Goal: Use online tool/utility: Utilize a website feature to perform a specific function

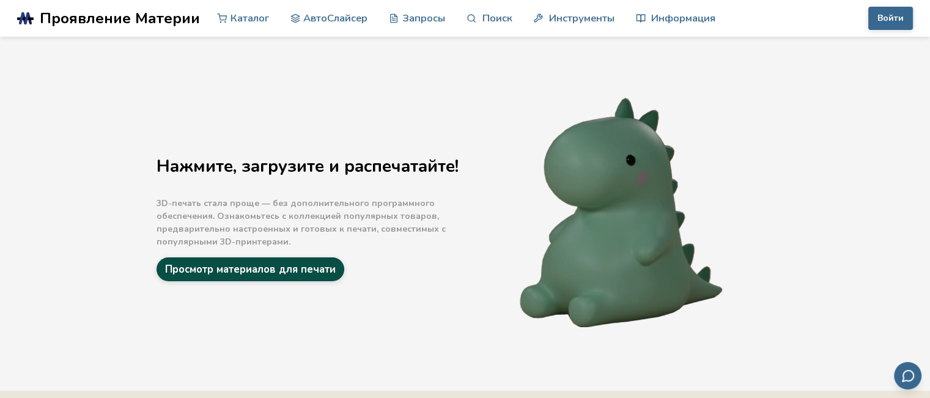
click at [268, 278] on link "Просмотр материалов для печати" at bounding box center [250, 269] width 188 height 24
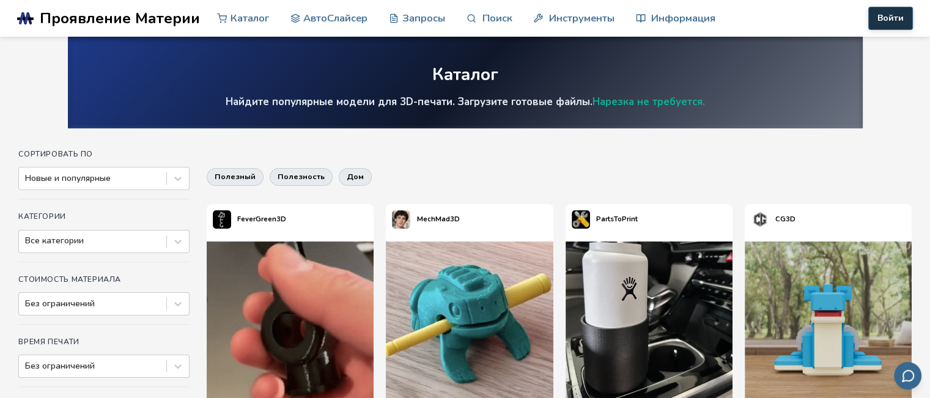
click at [893, 18] on font "Войти" at bounding box center [890, 18] width 26 height 12
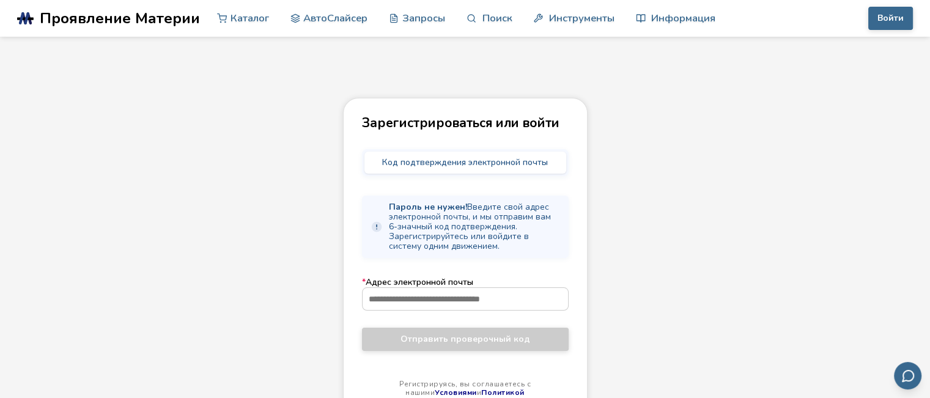
click at [513, 167] on font "Код подтверждения электронной почты" at bounding box center [465, 162] width 166 height 12
click at [503, 158] on font "Код подтверждения электронной почты" at bounding box center [465, 162] width 166 height 12
click at [460, 293] on input "* Адрес электронной почты" at bounding box center [464, 299] width 205 height 22
type input "**********"
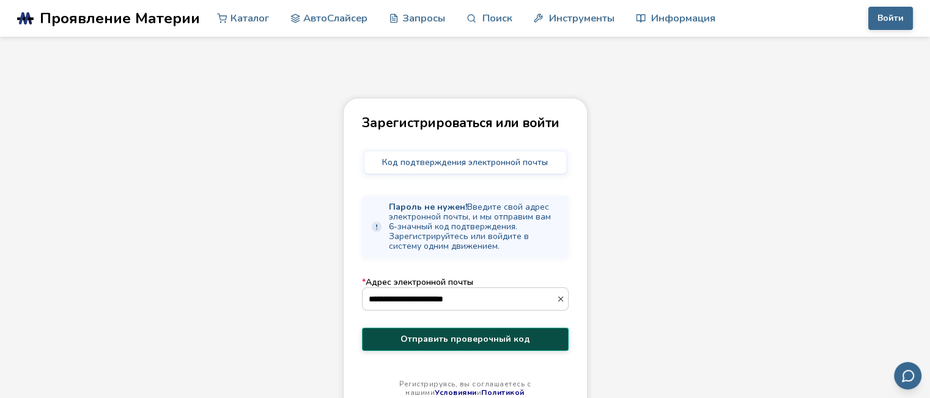
click at [468, 334] on font "Отправить проверочный код" at bounding box center [465, 339] width 130 height 12
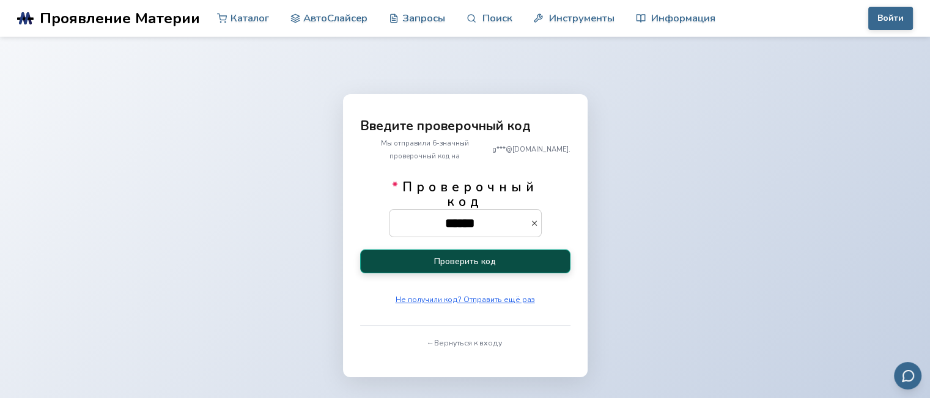
type input "******"
click at [448, 255] on font "Проверить код" at bounding box center [465, 261] width 62 height 12
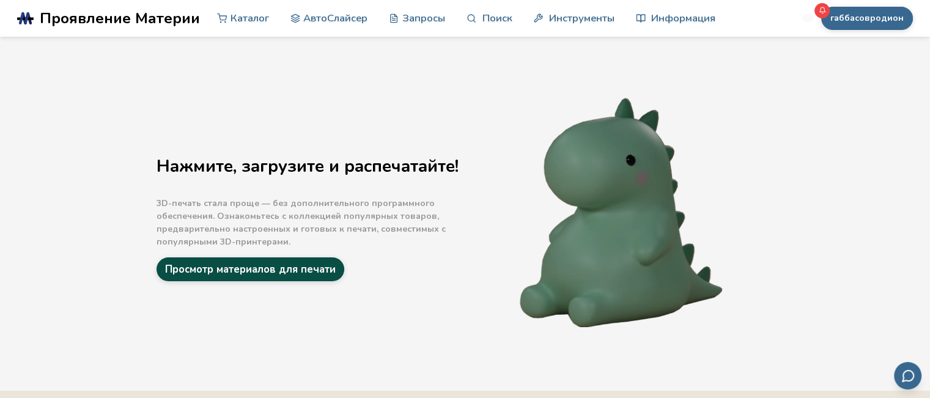
click at [249, 270] on font "Просмотр материалов для печати" at bounding box center [250, 269] width 171 height 14
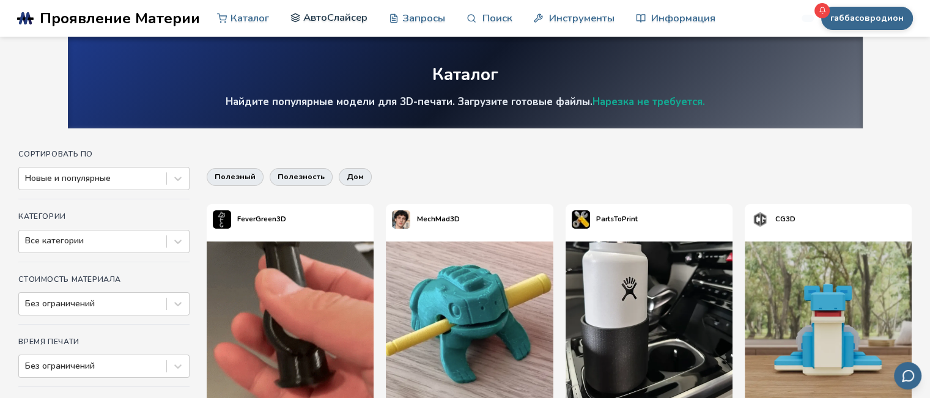
click at [329, 14] on font "АвтоСлайсер" at bounding box center [335, 17] width 64 height 14
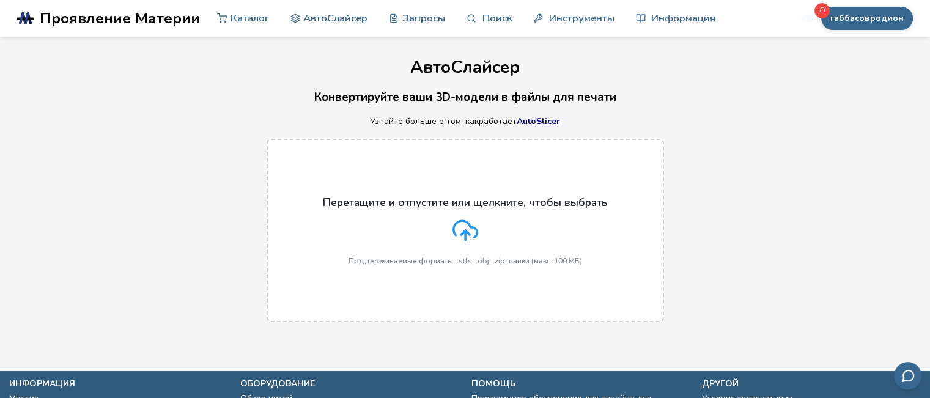
click at [457, 232] on icon at bounding box center [465, 231] width 26 height 26
click at [0, 0] on input "Перетащите и отпустите или щелкните, чтобы выбрать Поддерживаемые форматы: .stl…" at bounding box center [0, 0] width 0 height 0
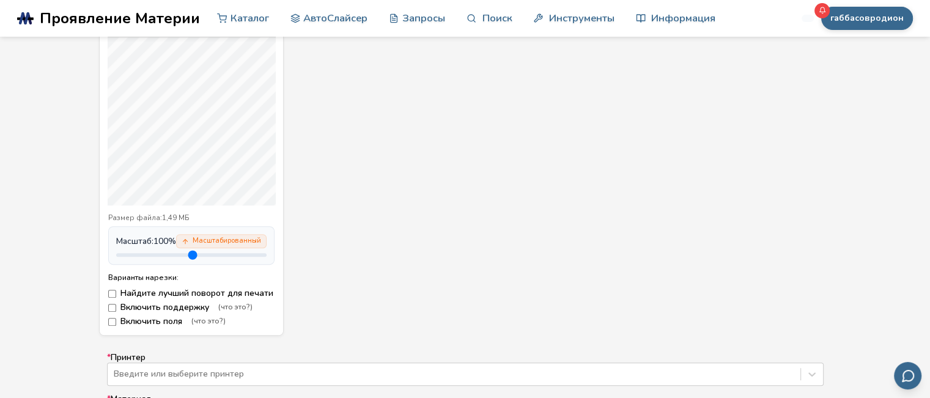
scroll to position [428, 0]
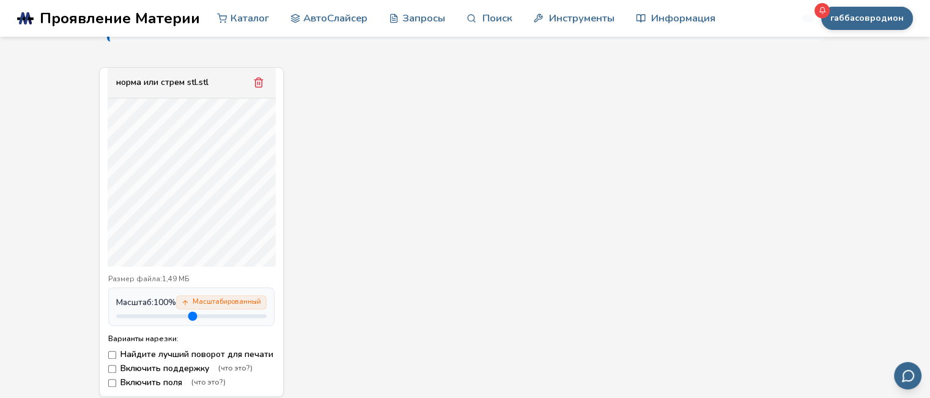
drag, startPoint x: 154, startPoint y: 321, endPoint x: 132, endPoint y: 328, distance: 23.0
type input "***"
click at [132, 318] on input "range" at bounding box center [191, 316] width 150 height 4
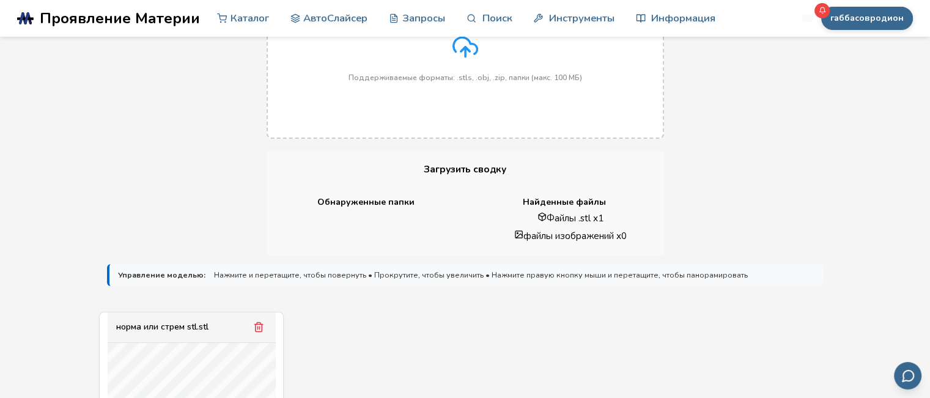
scroll to position [367, 0]
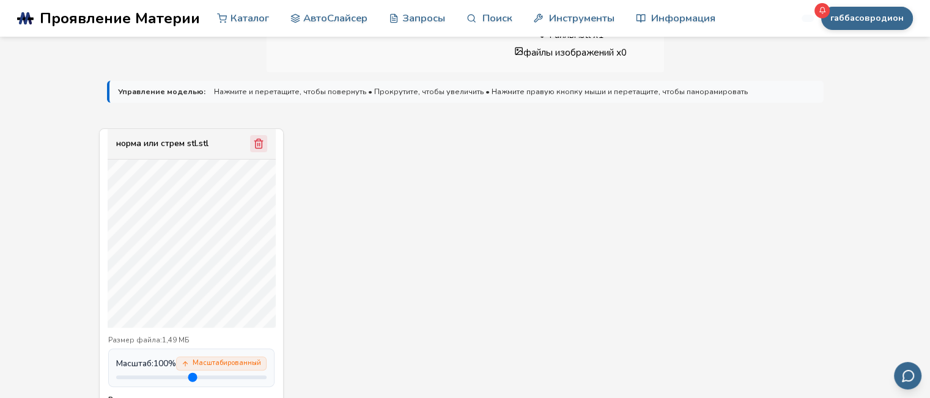
click at [262, 149] on icon "Удалить модель" at bounding box center [258, 143] width 7 height 9
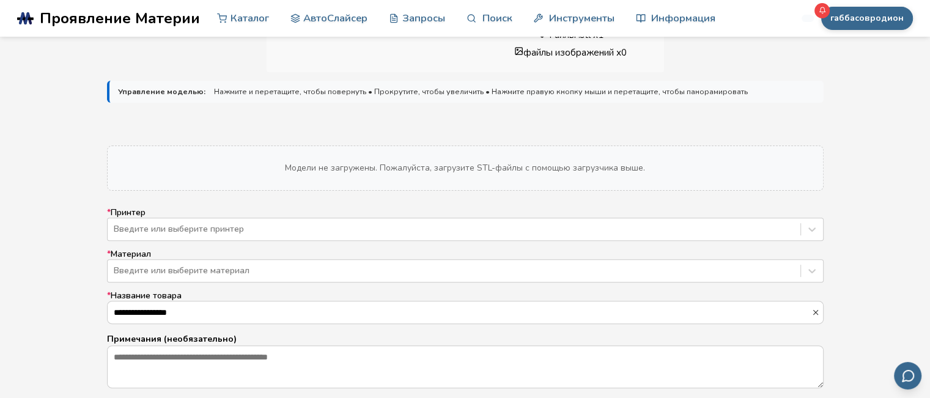
scroll to position [183, 0]
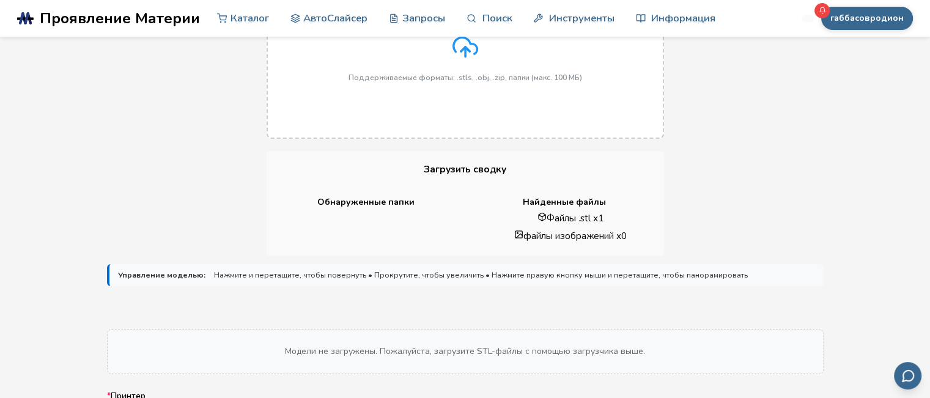
click at [490, 86] on label "Перетащите и отпустите или щелкните, чтобы выбрать Поддерживаемые форматы: .stl…" at bounding box center [464, 46] width 397 height 183
click at [0, 0] on input "Перетащите и отпустите или щелкните, чтобы выбрать Поддерживаемые форматы: .stl…" at bounding box center [0, 0] width 0 height 0
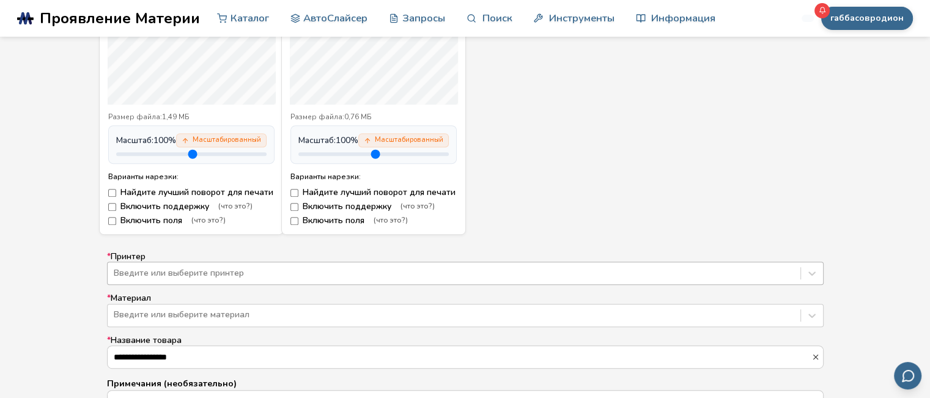
scroll to position [406, 0]
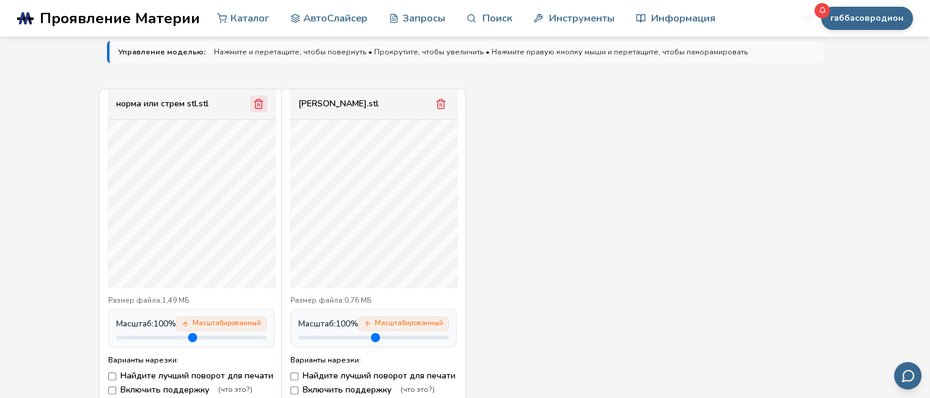
click at [254, 100] on icon "Удалить модель" at bounding box center [258, 103] width 11 height 11
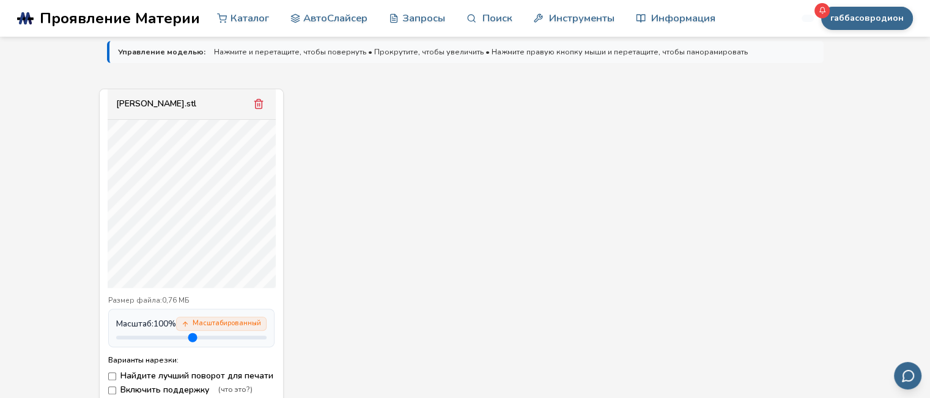
scroll to position [590, 0]
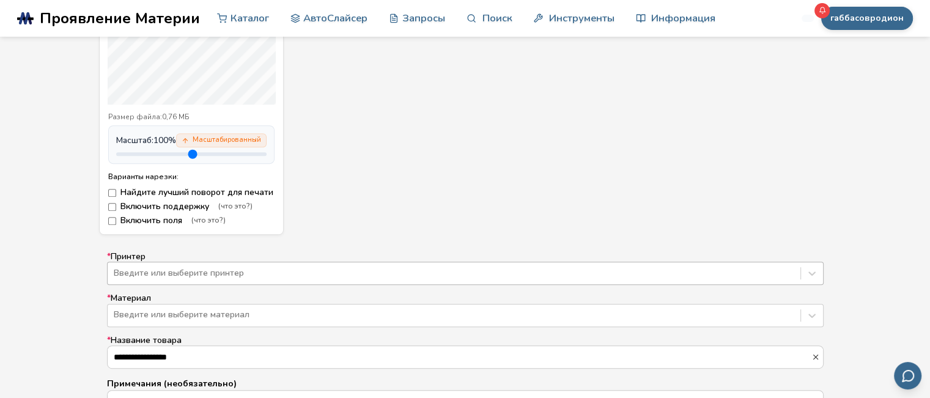
click at [164, 279] on div "Введите или выберите принтер" at bounding box center [465, 273] width 716 height 23
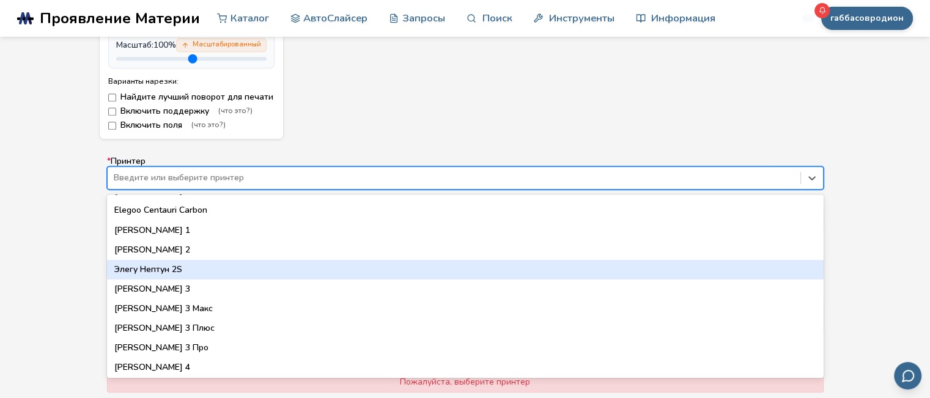
scroll to position [489, 0]
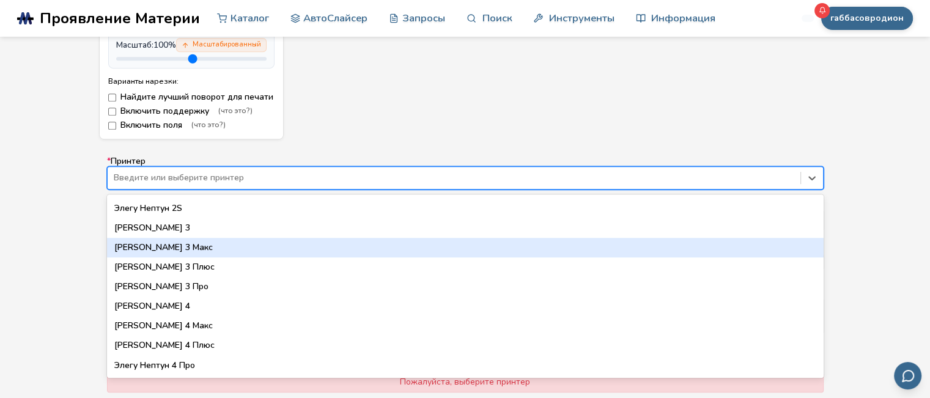
click at [194, 253] on font "[PERSON_NAME] 3 Макс" at bounding box center [163, 247] width 98 height 12
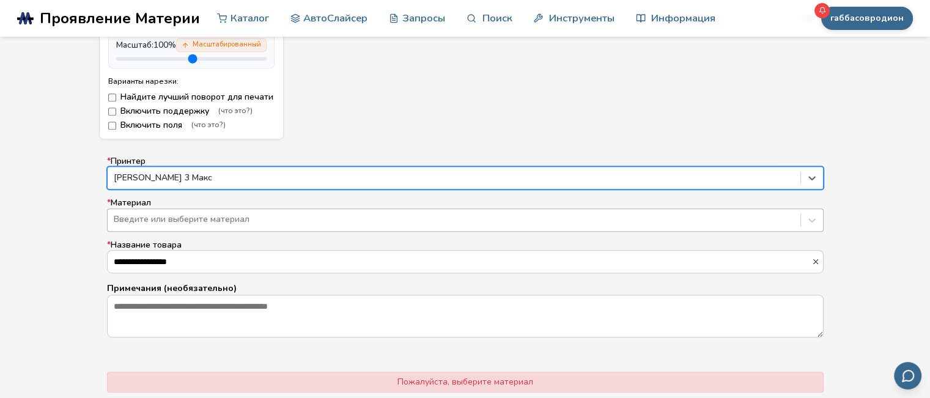
click at [124, 226] on div at bounding box center [454, 219] width 680 height 12
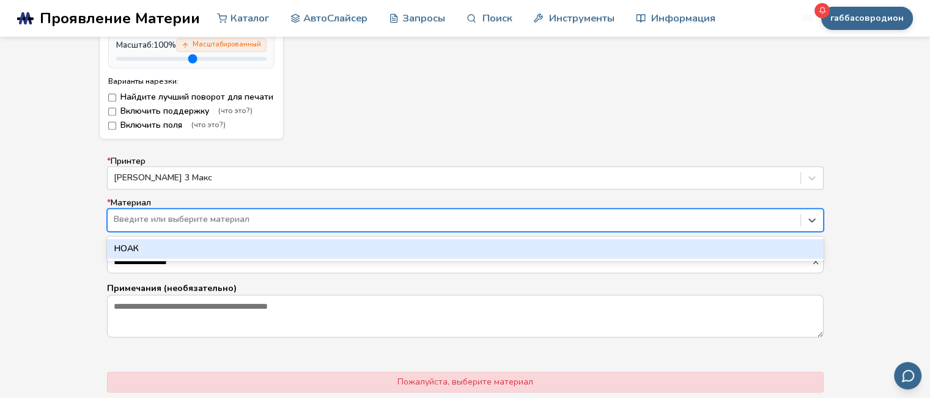
click at [153, 259] on div "НОАК" at bounding box center [465, 249] width 716 height 20
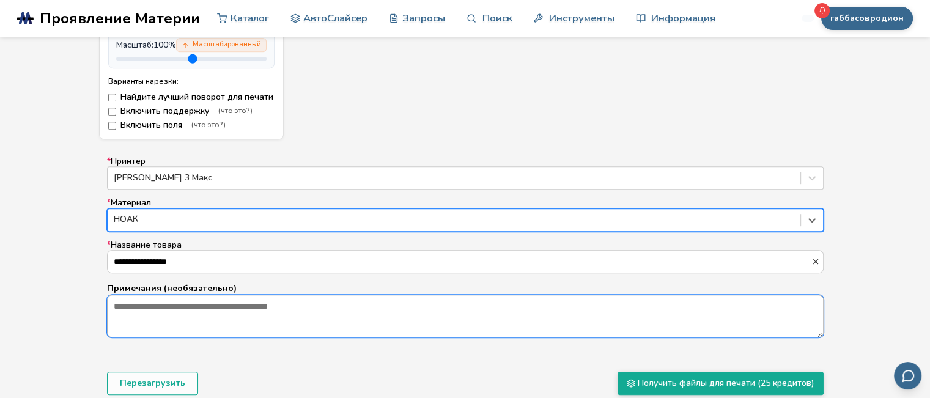
click at [207, 332] on textarea "Примечания (необязательно)" at bounding box center [465, 316] width 715 height 42
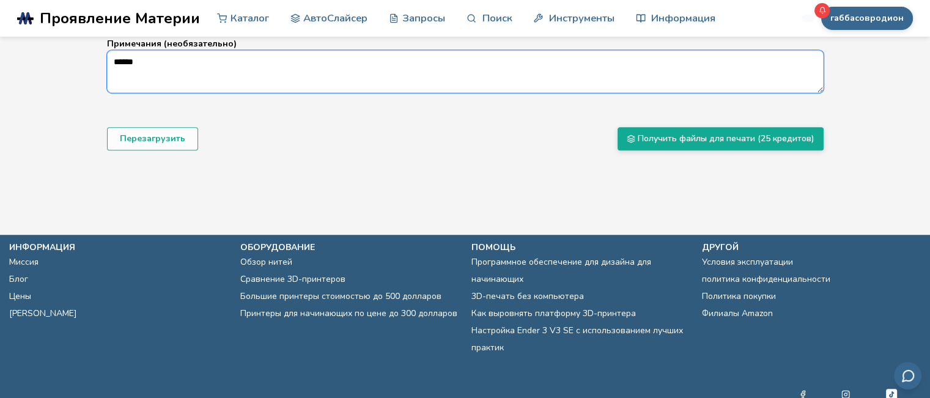
scroll to position [807, 0]
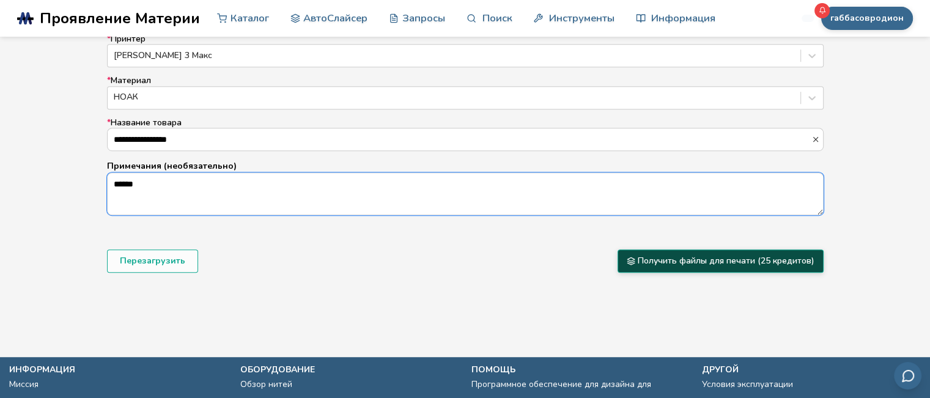
type textarea "******"
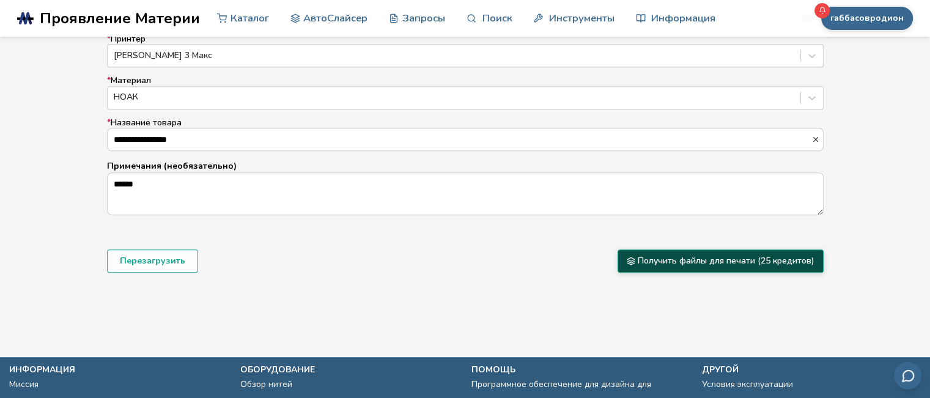
click at [694, 273] on button "Получить файлы для печати (25 кредитов)" at bounding box center [720, 260] width 206 height 23
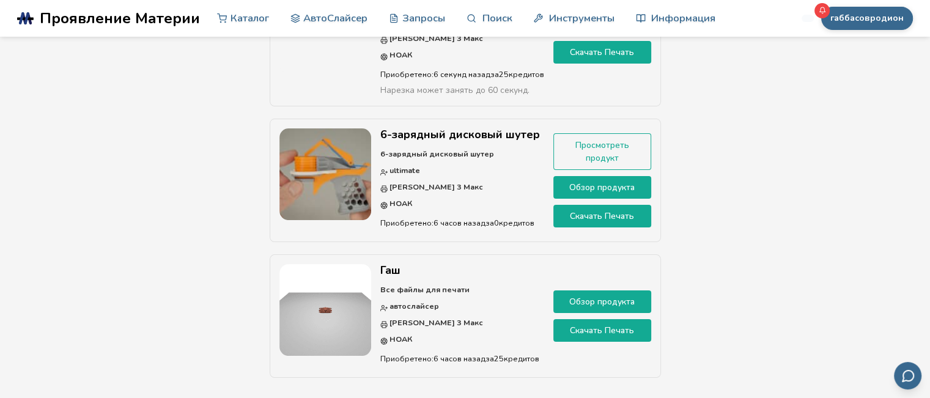
scroll to position [183, 0]
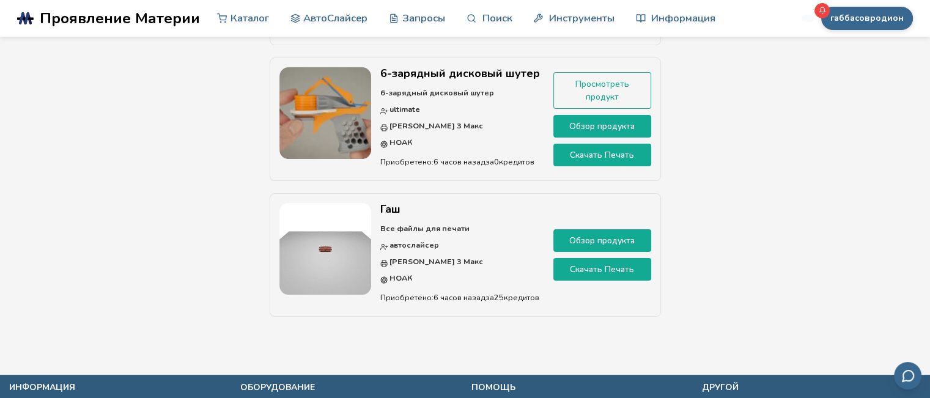
click at [362, 243] on img at bounding box center [325, 249] width 92 height 92
click at [597, 237] on font "Обзор продукта" at bounding box center [601, 241] width 65 height 12
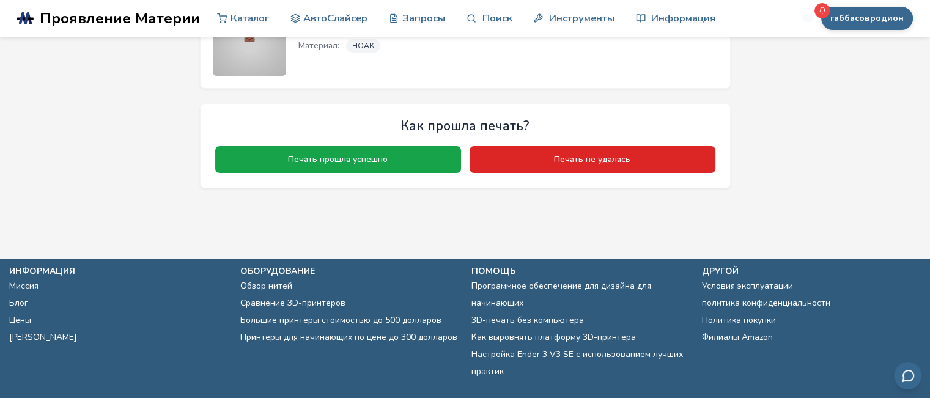
scroll to position [46, 0]
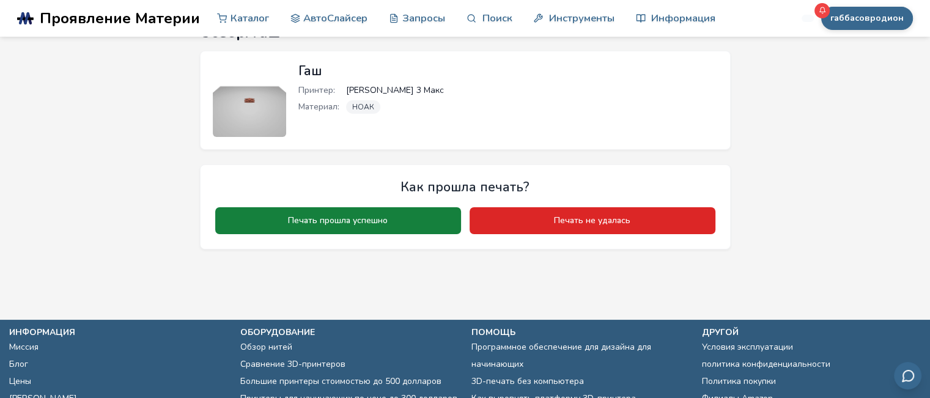
click at [361, 217] on font "Печать прошла успешно" at bounding box center [338, 221] width 100 height 12
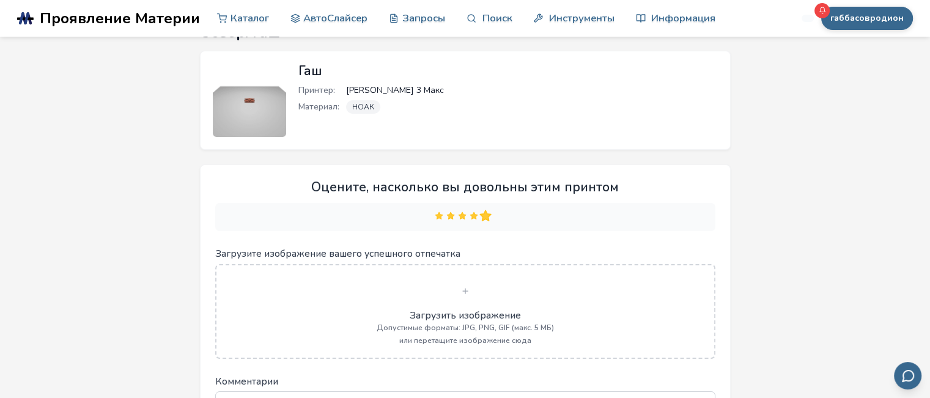
click at [484, 215] on polygon at bounding box center [485, 215] width 7 height 7
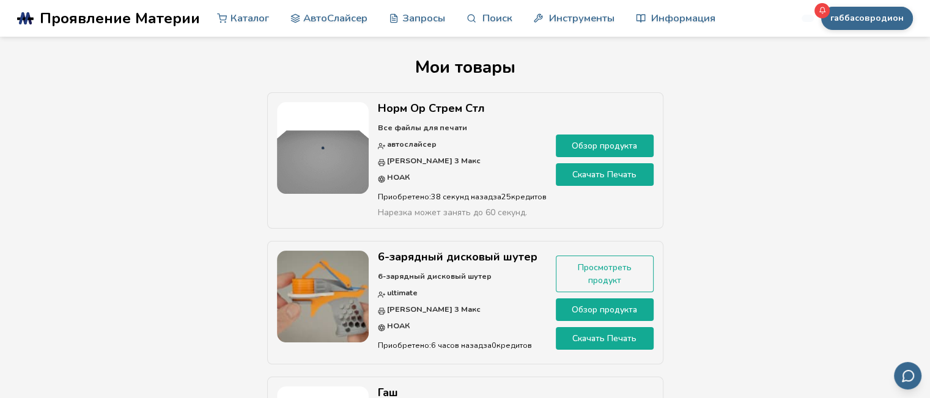
click at [616, 169] on font "Скачать Печать" at bounding box center [604, 175] width 64 height 12
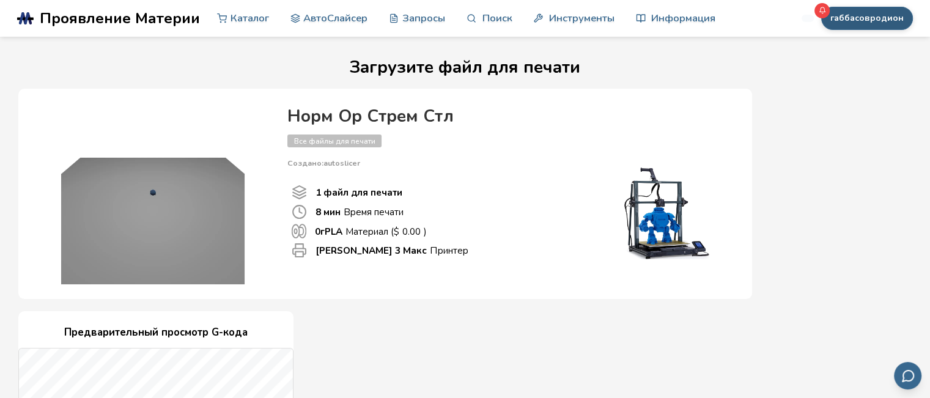
click at [839, 10] on button "габбасовродион" at bounding box center [867, 18] width 92 height 23
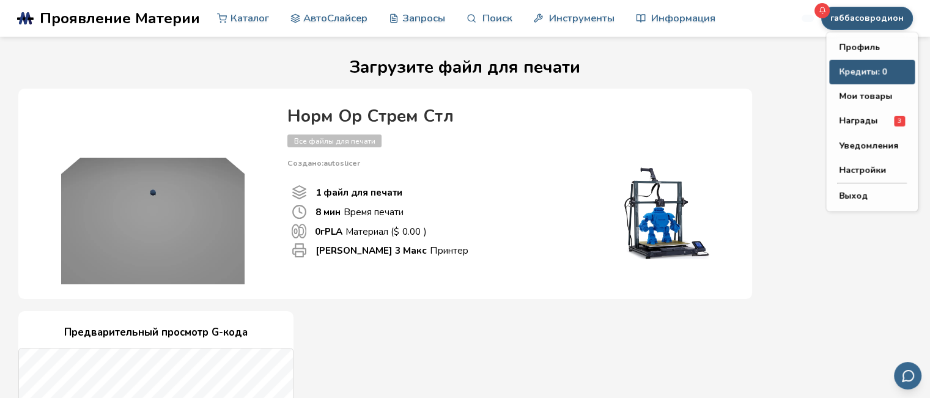
click at [870, 74] on font "Кредиты: 0" at bounding box center [863, 72] width 48 height 12
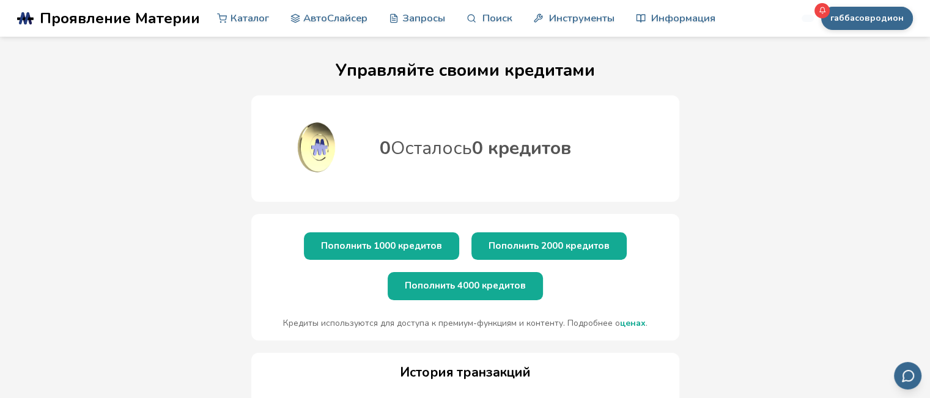
click at [416, 251] on font "Пополнить 1000 кредитов" at bounding box center [381, 246] width 121 height 12
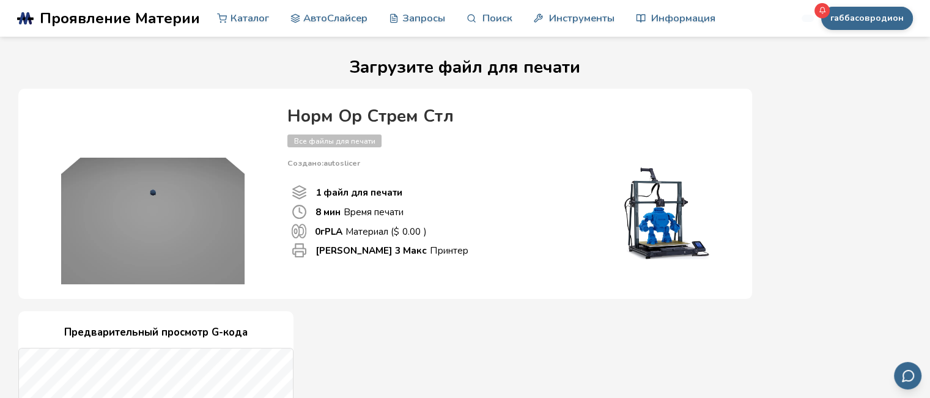
click at [205, 197] on img at bounding box center [153, 192] width 244 height 183
click at [343, 153] on div "Норм Ор Стрем Стл Все файлы для печати Создано: autoslicer" at bounding box center [507, 137] width 440 height 61
click at [310, 189] on div "1 файл для печати" at bounding box center [438, 192] width 292 height 15
click at [230, 212] on img at bounding box center [153, 192] width 244 height 183
click at [321, 21] on font "АвтоСлайсер" at bounding box center [335, 17] width 64 height 14
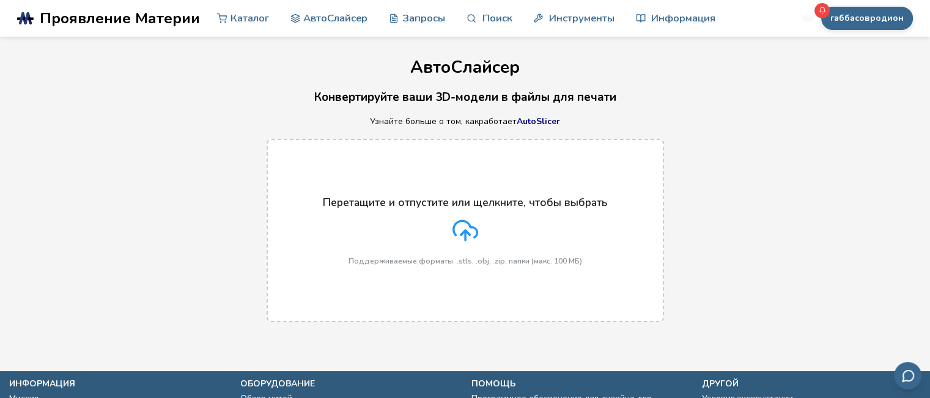
scroll to position [174, 0]
